Goal: Understand process/instructions: Learn how to perform a task or action

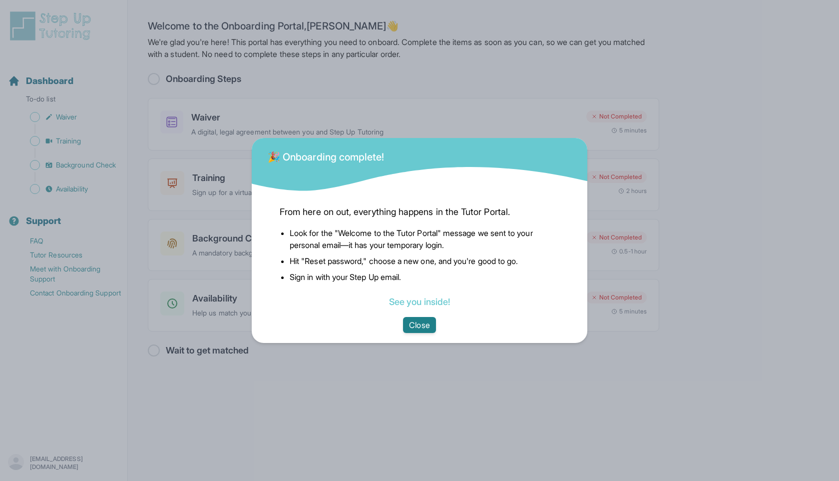
click at [416, 324] on button "Close" at bounding box center [419, 325] width 32 height 16
click at [411, 329] on button "Close" at bounding box center [419, 325] width 32 height 16
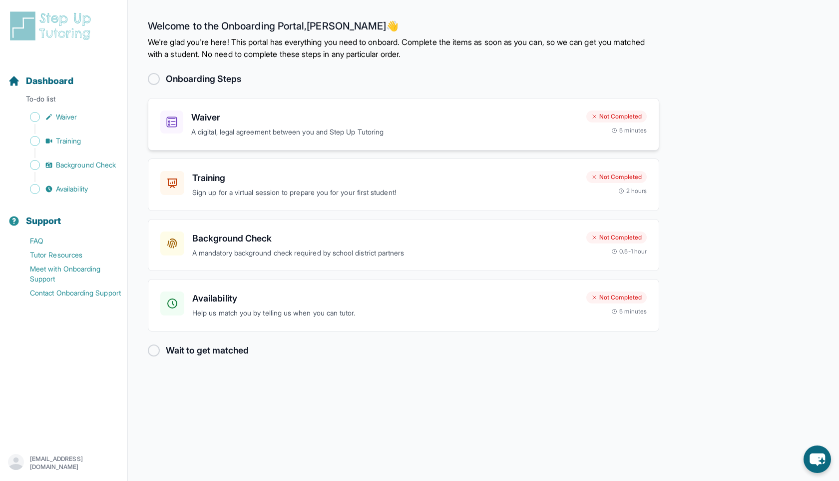
click at [221, 129] on p "A digital, legal agreement between you and Step Up Tutoring" at bounding box center [384, 131] width 387 height 11
